Goal: Task Accomplishment & Management: Manage account settings

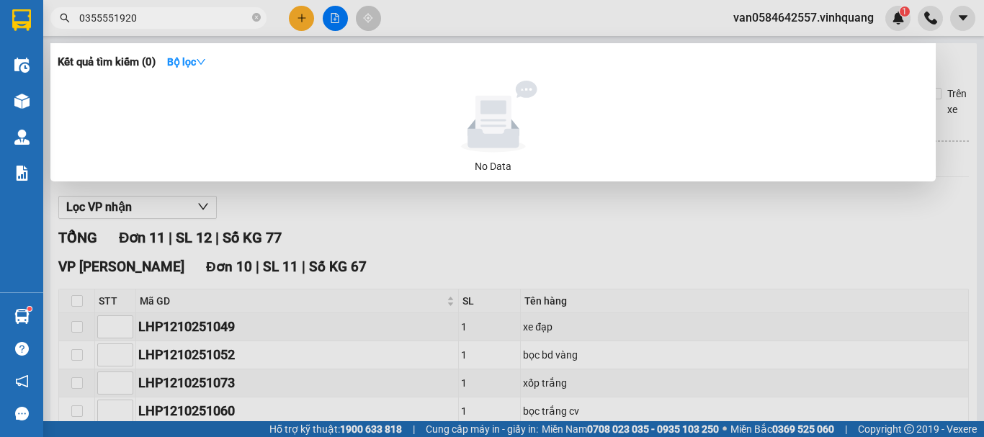
scroll to position [122, 0]
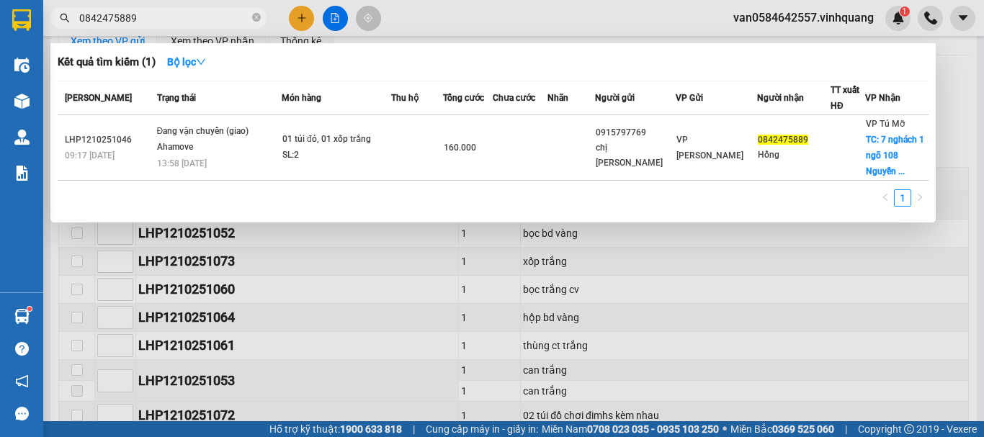
type input "0842475889"
click at [403, 325] on div at bounding box center [492, 218] width 984 height 437
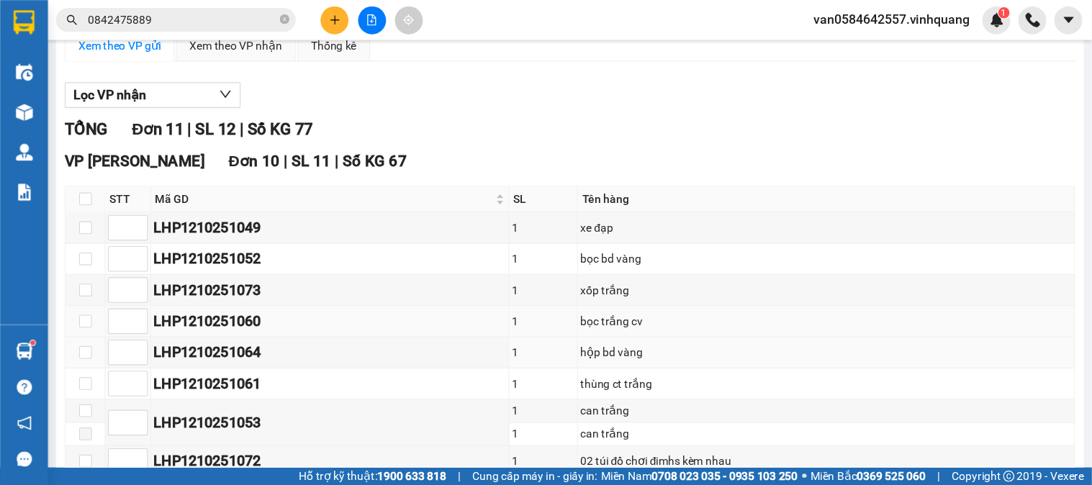
scroll to position [121, 0]
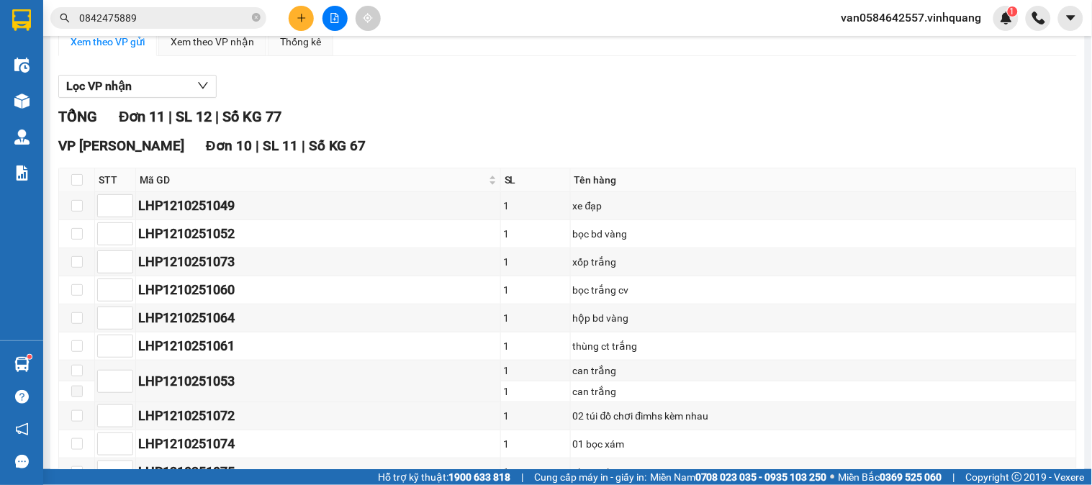
click at [919, 9] on span "van0584642557.vinhquang" at bounding box center [911, 18] width 163 height 18
click at [894, 37] on span "Đăng xuất" at bounding box center [920, 45] width 132 height 16
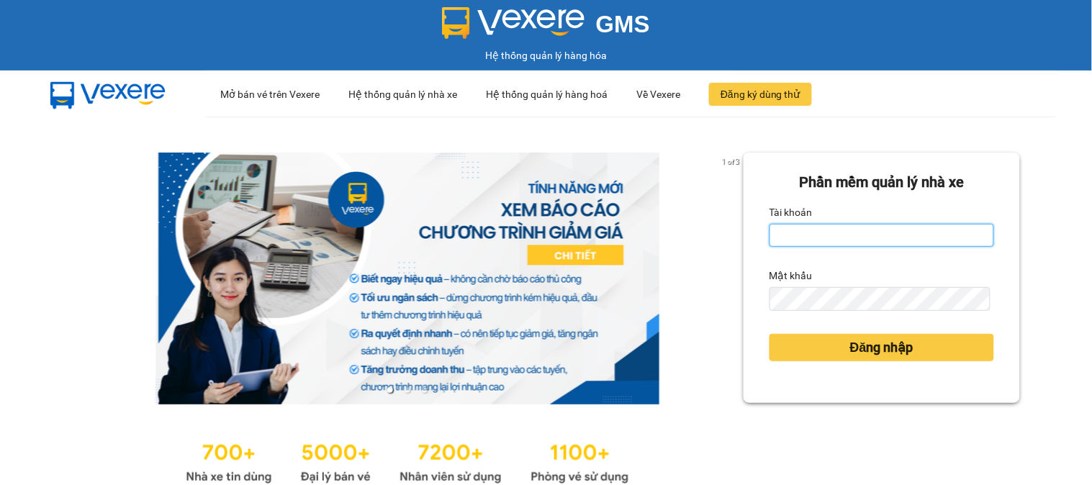
click at [852, 235] on input "Tài khoản" at bounding box center [882, 235] width 225 height 23
type input "giang0395868942.vinhquang"
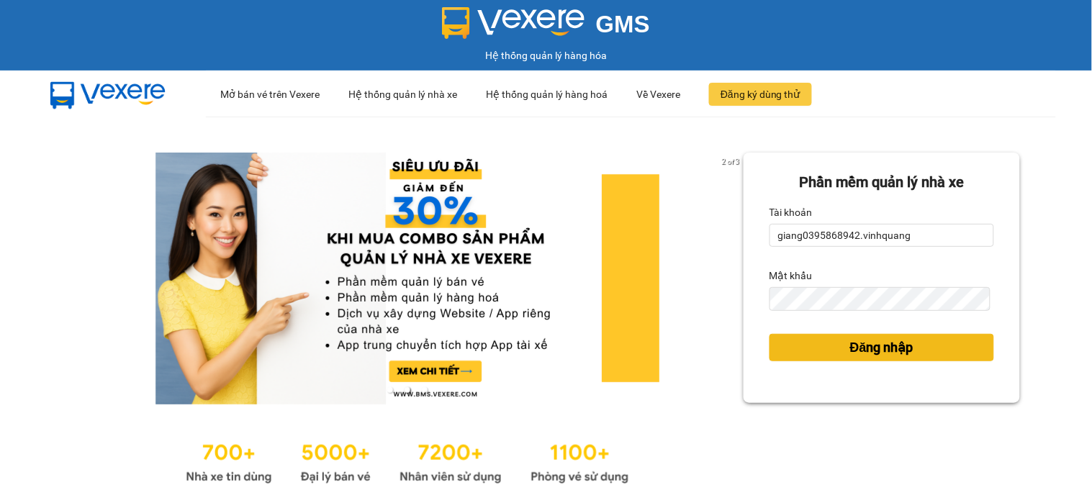
click at [884, 349] on span "Đăng nhập" at bounding box center [881, 348] width 63 height 20
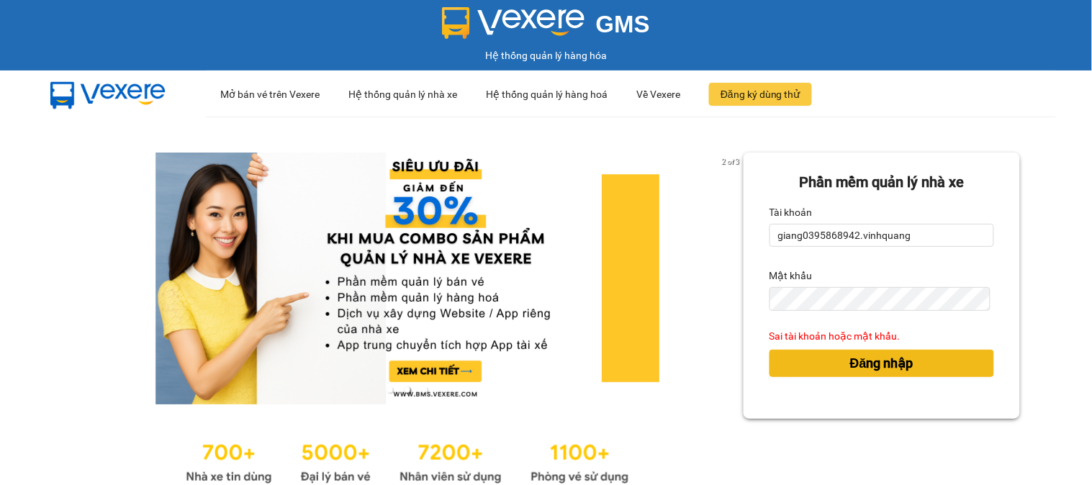
click at [859, 368] on span "Đăng nhập" at bounding box center [881, 364] width 63 height 20
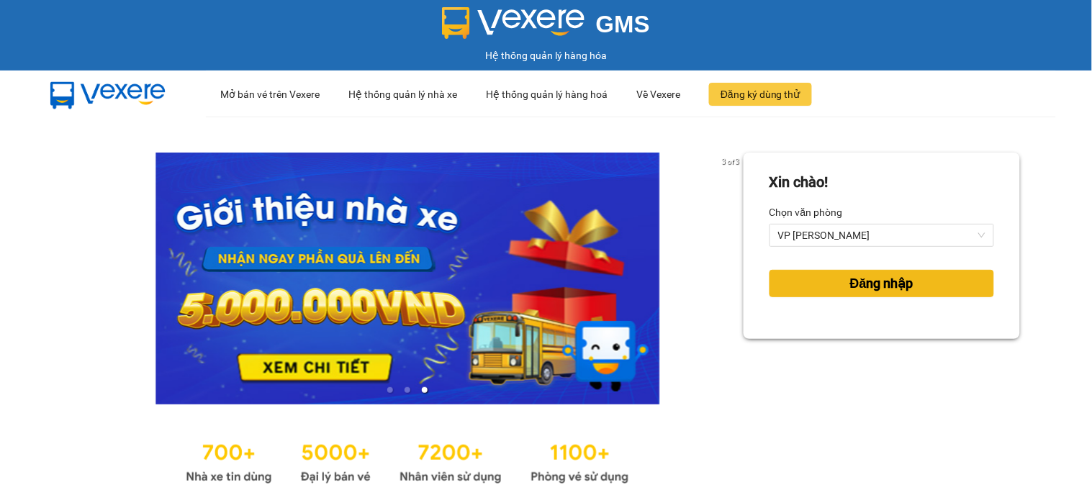
click at [861, 289] on span "Đăng nhập" at bounding box center [881, 284] width 63 height 20
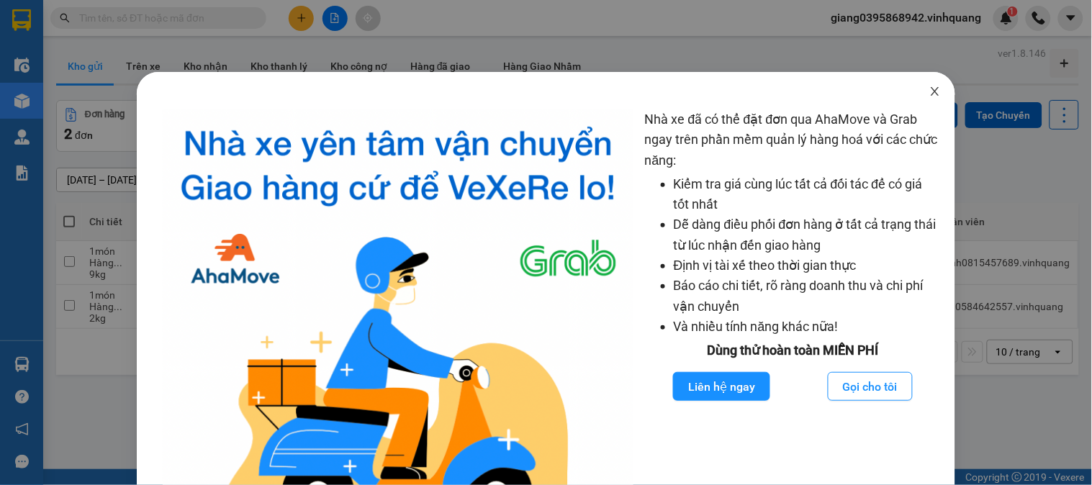
click at [932, 90] on icon "close" at bounding box center [936, 91] width 8 height 9
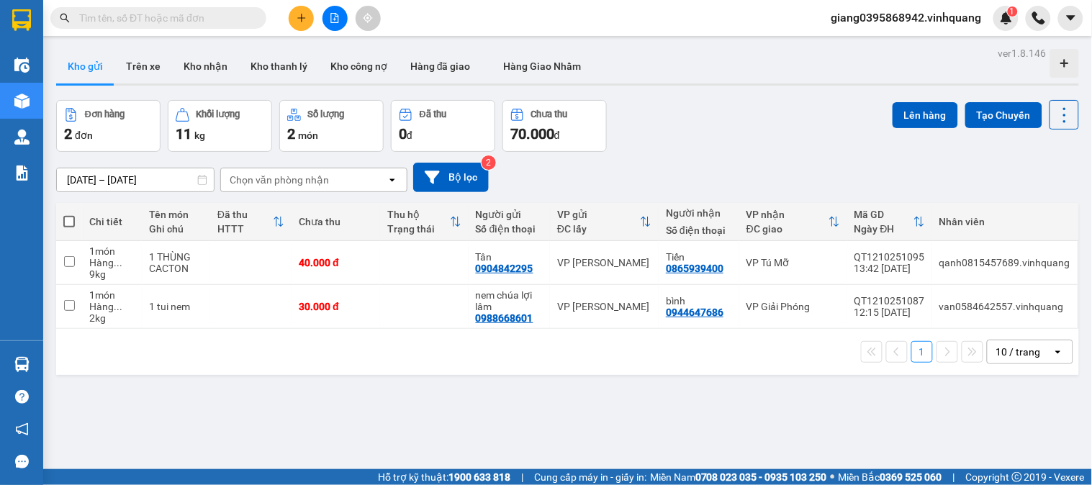
click at [904, 19] on span "giang0395868942.vinhquang" at bounding box center [907, 18] width 174 height 18
click at [69, 224] on span at bounding box center [69, 222] width 12 height 12
click at [69, 215] on input "checkbox" at bounding box center [69, 215] width 0 height 0
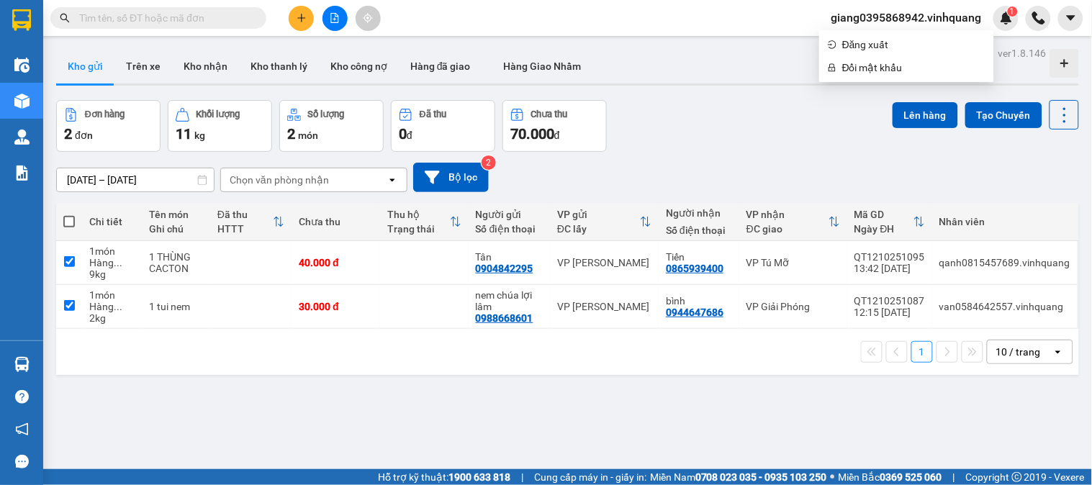
checkbox input "true"
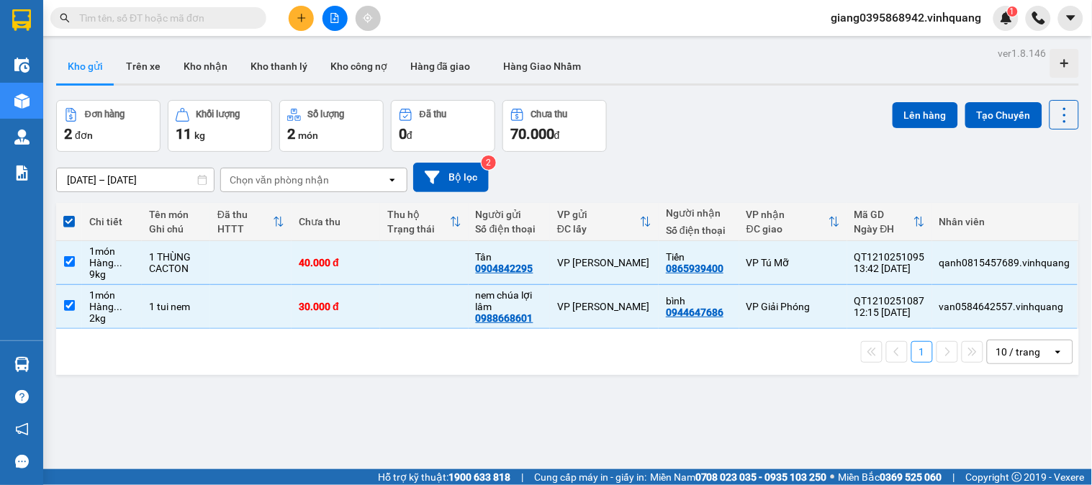
click at [199, 13] on input "text" at bounding box center [164, 18] width 170 height 16
paste input "0976890891"
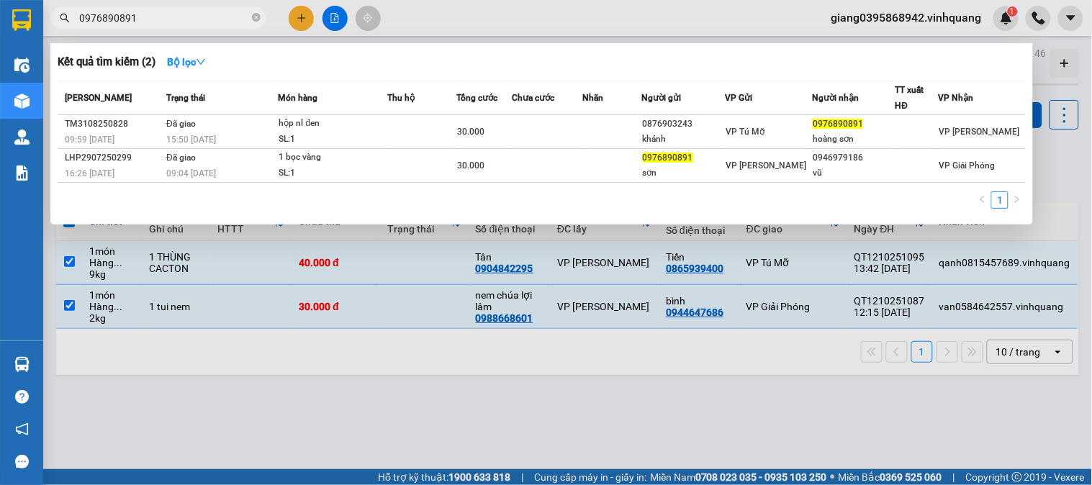
click at [215, 22] on input "0976890891" at bounding box center [164, 18] width 170 height 16
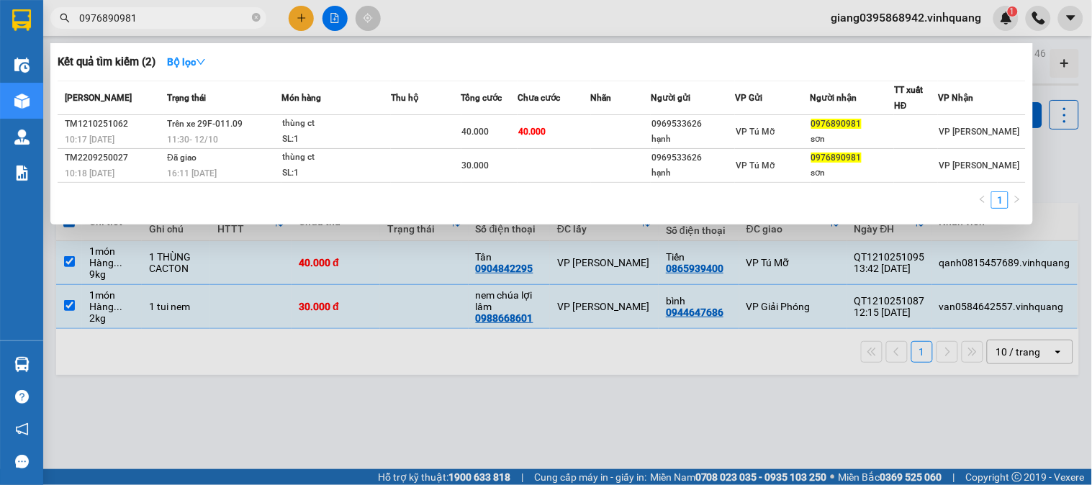
type input "0976890981"
click at [297, 410] on div at bounding box center [546, 242] width 1092 height 485
